Goal: Task Accomplishment & Management: Manage account settings

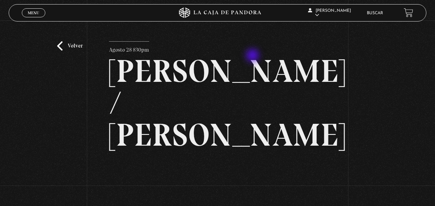
scroll to position [72, 0]
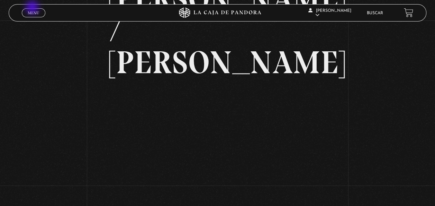
click at [33, 8] on div "Menu Cerrar" at bounding box center [87, 13] width 131 height 17
click at [30, 11] on span "Menu" at bounding box center [33, 13] width 11 height 4
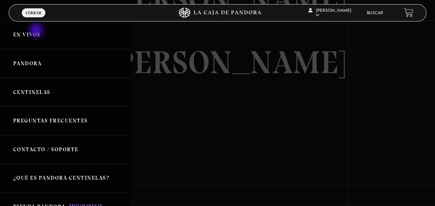
click at [37, 31] on link "En vivos" at bounding box center [65, 34] width 131 height 29
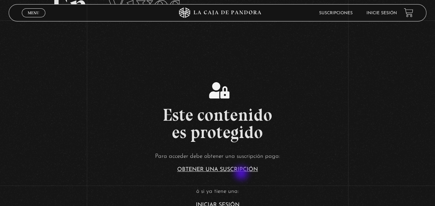
scroll to position [115, 0]
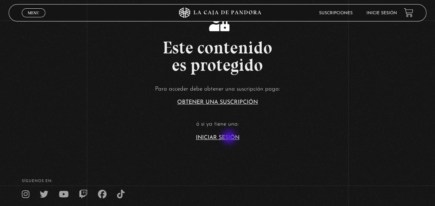
click at [230, 137] on link "Iniciar Sesión" at bounding box center [218, 138] width 44 height 6
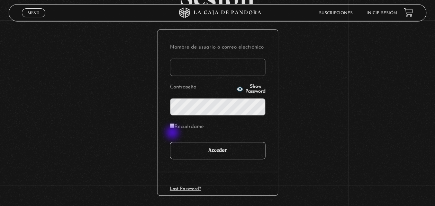
scroll to position [95, 0]
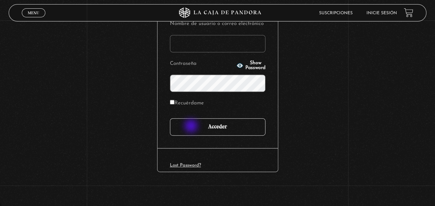
type input "karol1alfa@gmail.com"
click at [203, 123] on input "Acceder" at bounding box center [218, 126] width 96 height 17
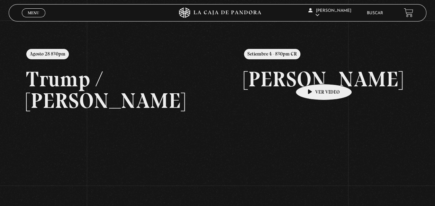
scroll to position [57, 0]
